Goal: Check status: Check status

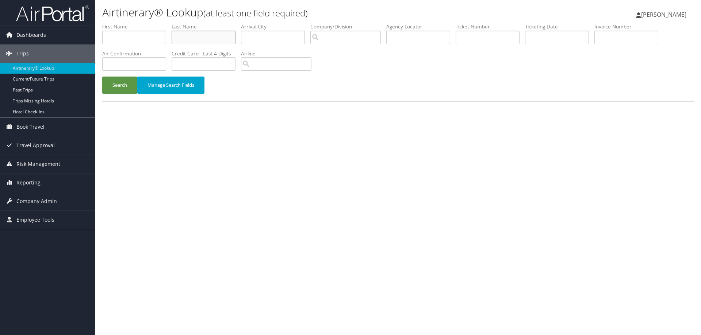
click at [178, 36] on input "text" at bounding box center [204, 38] width 64 height 14
paste input "Kovatchev"
type input "Kovatchev"
click at [130, 84] on button "Search" at bounding box center [119, 85] width 35 height 17
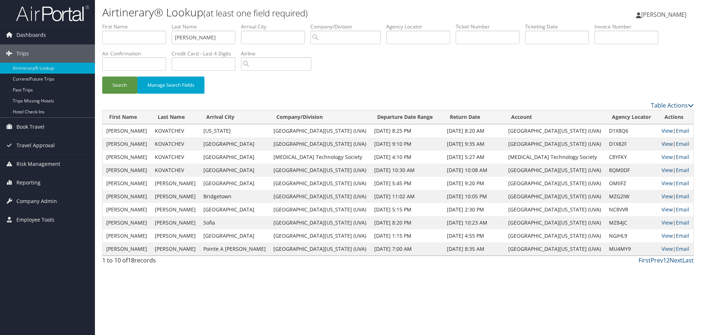
click at [661, 143] on link "View" at bounding box center [666, 144] width 11 height 7
click at [661, 132] on link "View" at bounding box center [666, 130] width 11 height 7
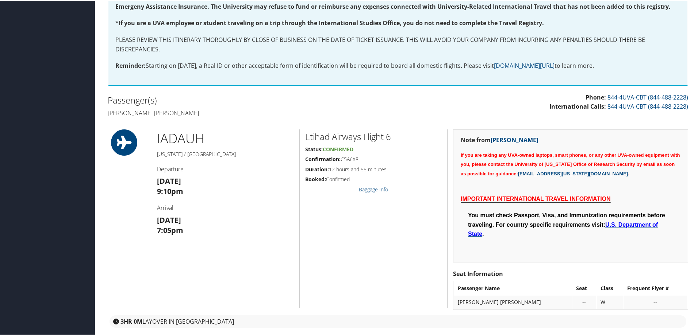
scroll to position [36, 0]
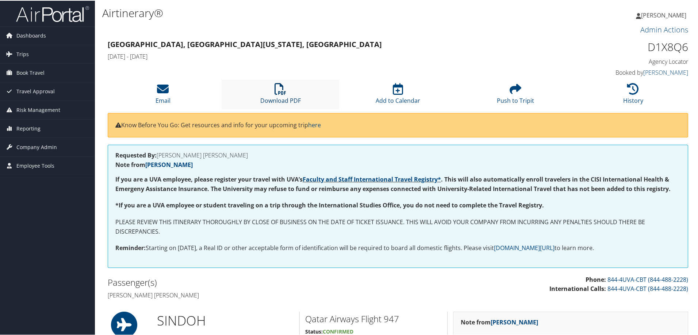
click at [274, 90] on icon at bounding box center [280, 88] width 12 height 12
